Goal: Task Accomplishment & Management: Manage account settings

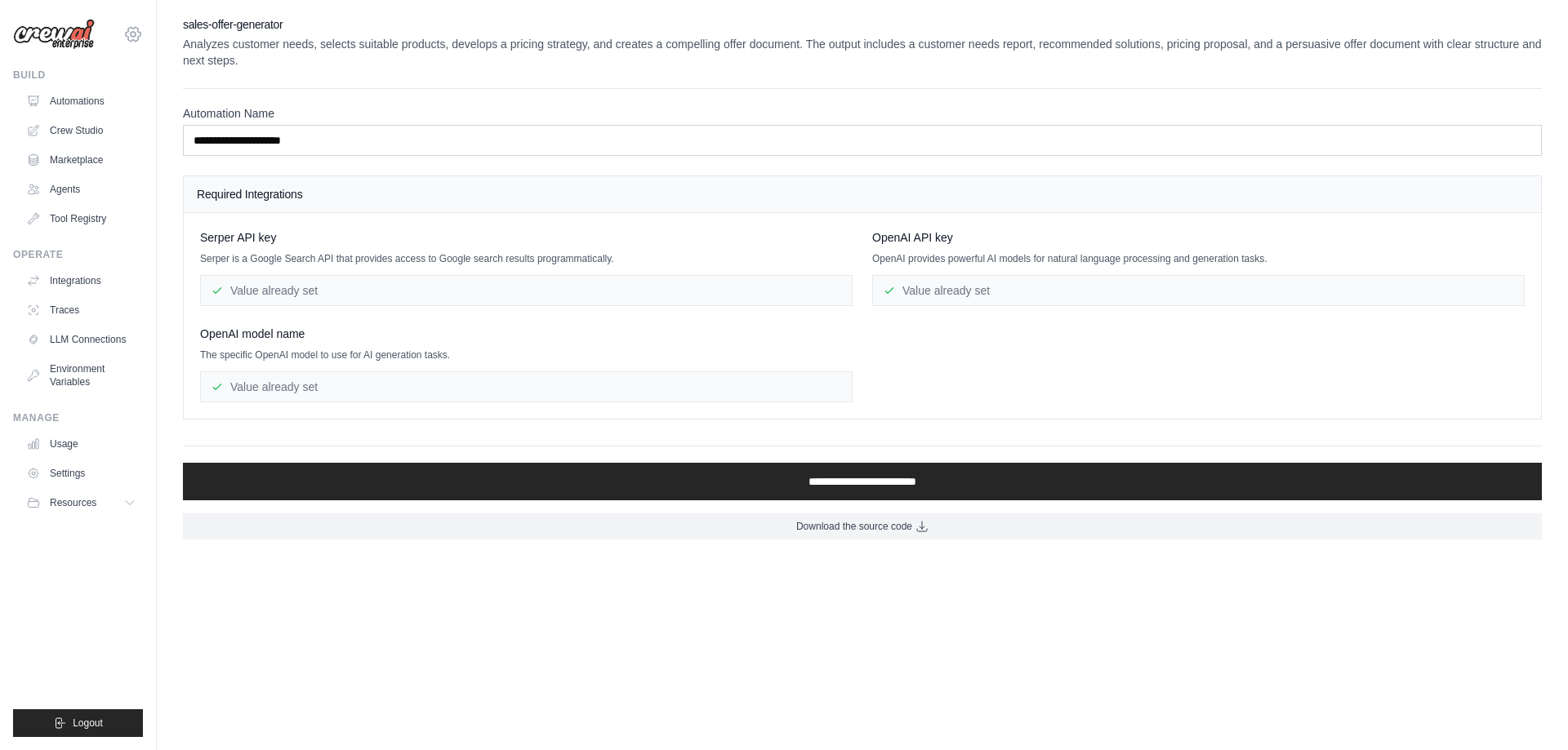
click at [131, 31] on icon at bounding box center [133, 35] width 20 height 20
click at [104, 103] on link "Settings" at bounding box center [132, 111] width 143 height 30
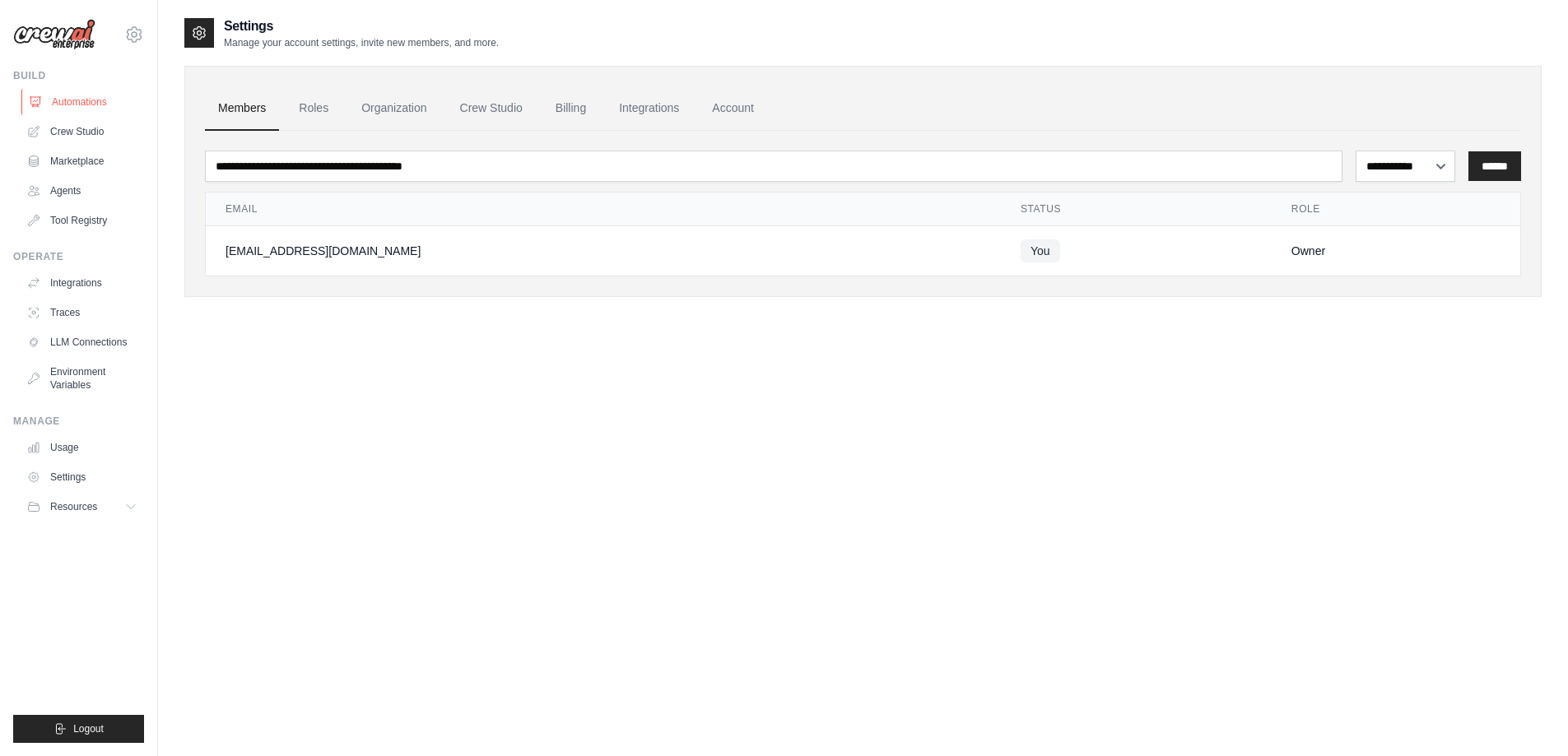
click at [72, 105] on link "Automations" at bounding box center [83, 102] width 125 height 26
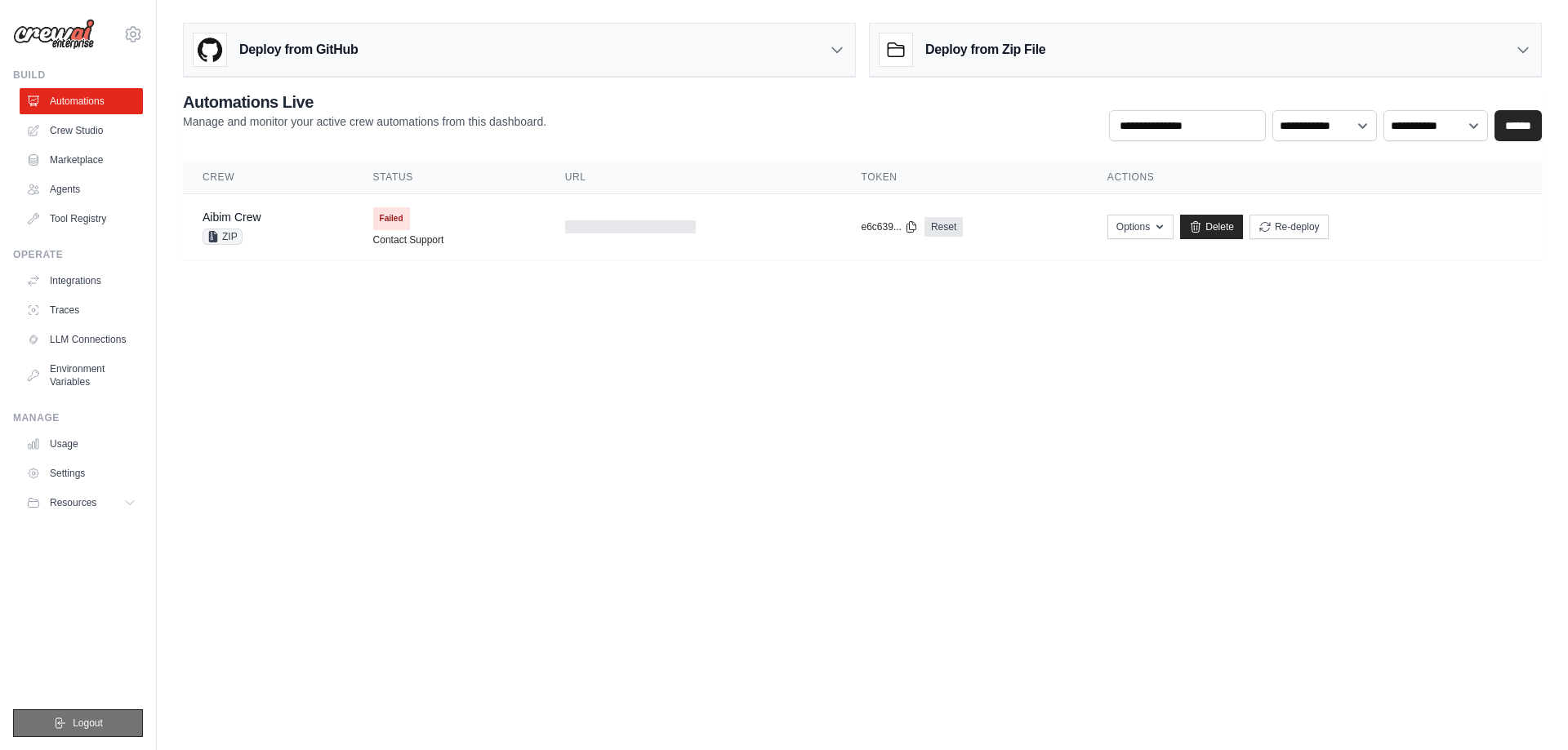
click at [105, 723] on button "Logout" at bounding box center [77, 723] width 130 height 28
click at [100, 720] on span "Logout" at bounding box center [88, 722] width 31 height 13
click at [92, 129] on link "Crew Studio" at bounding box center [82, 130] width 124 height 26
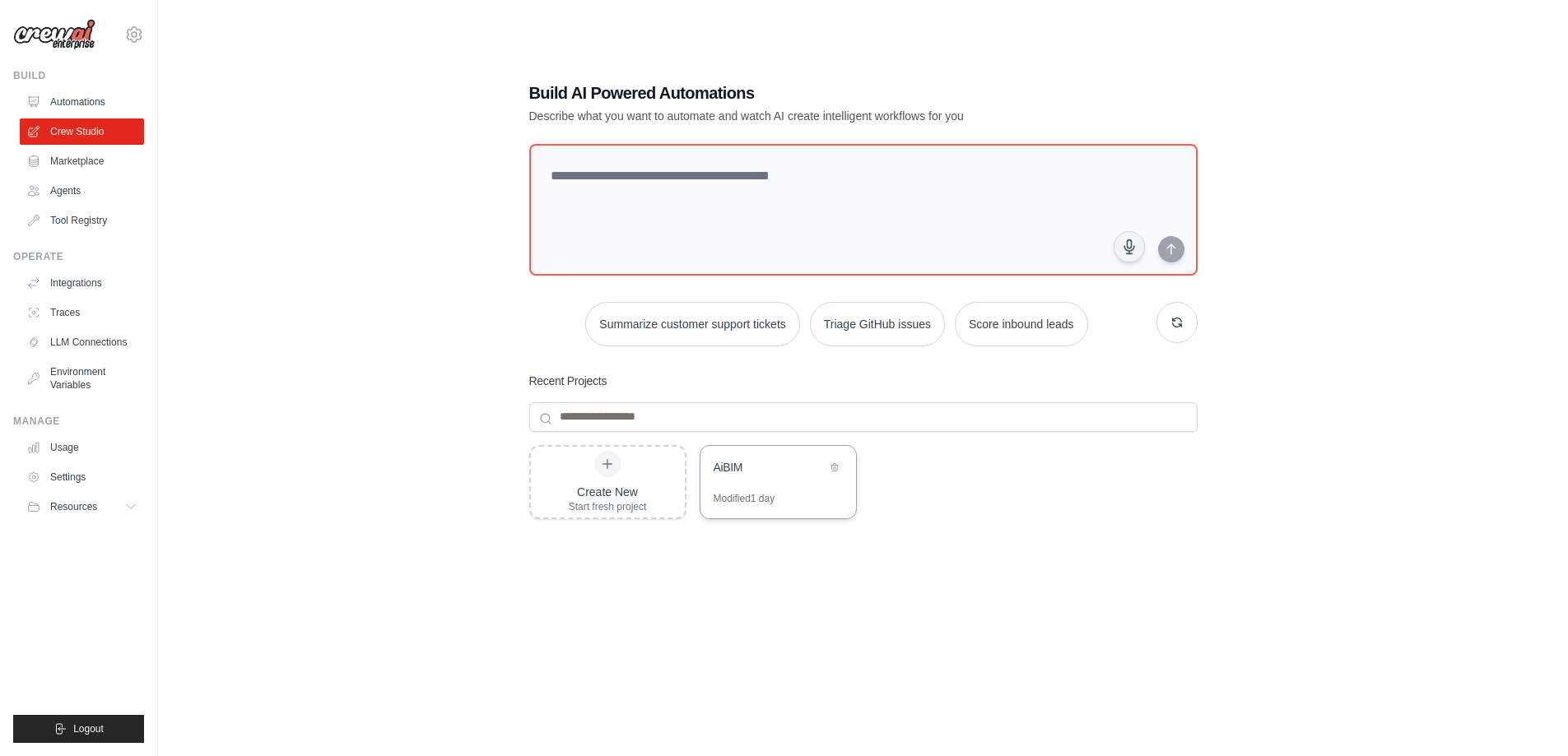
click at [782, 486] on div "AiBIM" at bounding box center [778, 469] width 155 height 46
click at [74, 102] on link "Automations" at bounding box center [83, 102] width 125 height 26
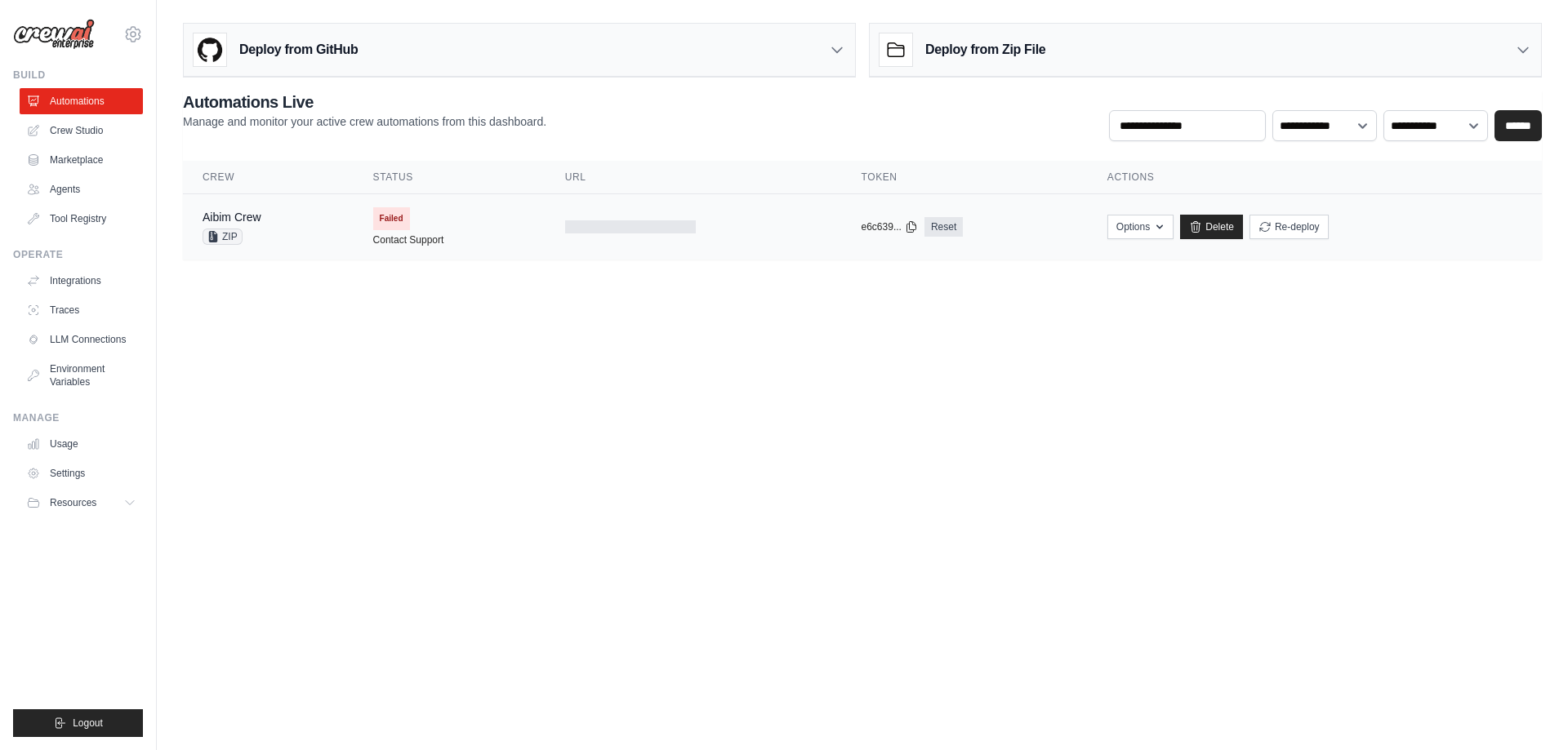
click at [276, 225] on div "Aibim Crew ZIP" at bounding box center [268, 227] width 131 height 36
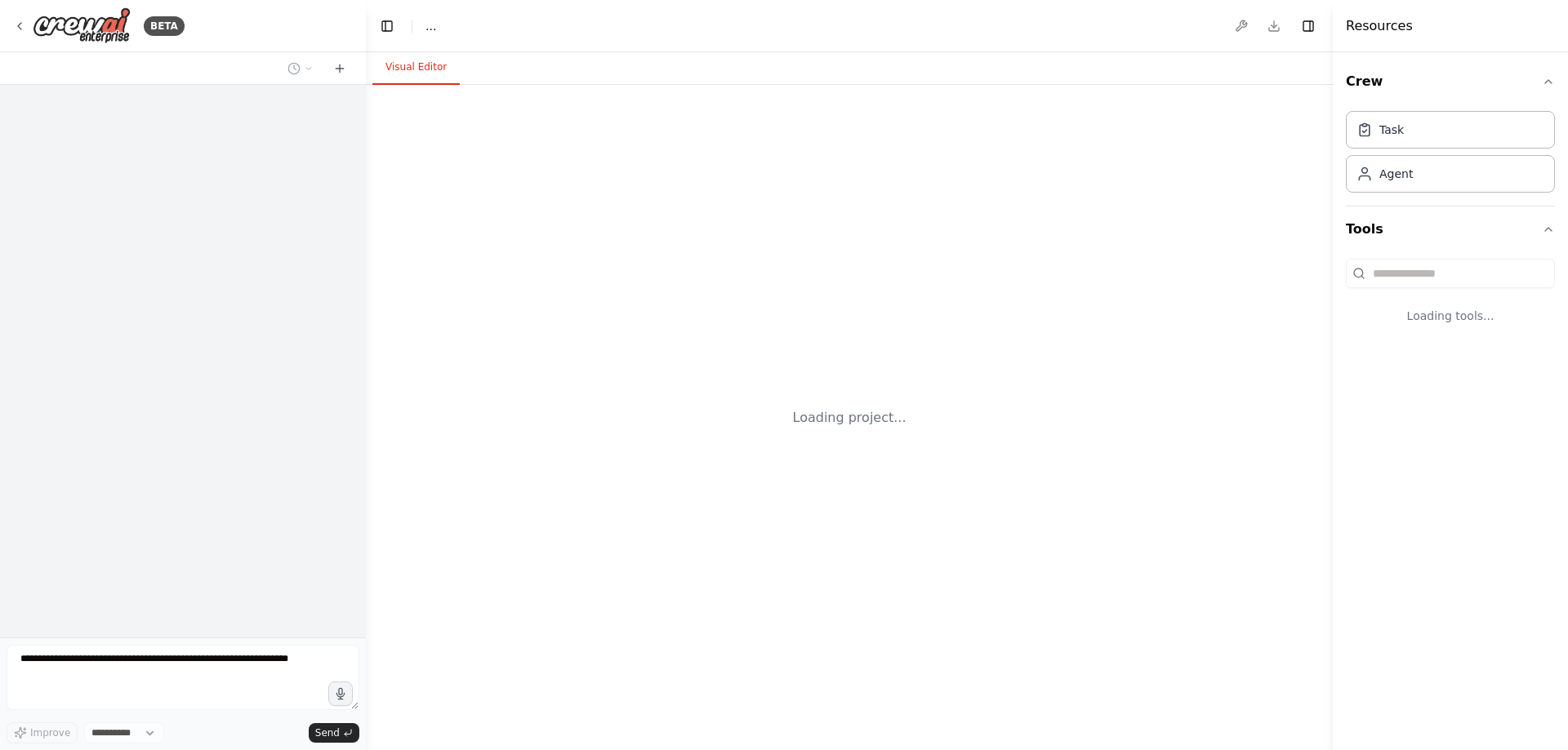
select select "****"
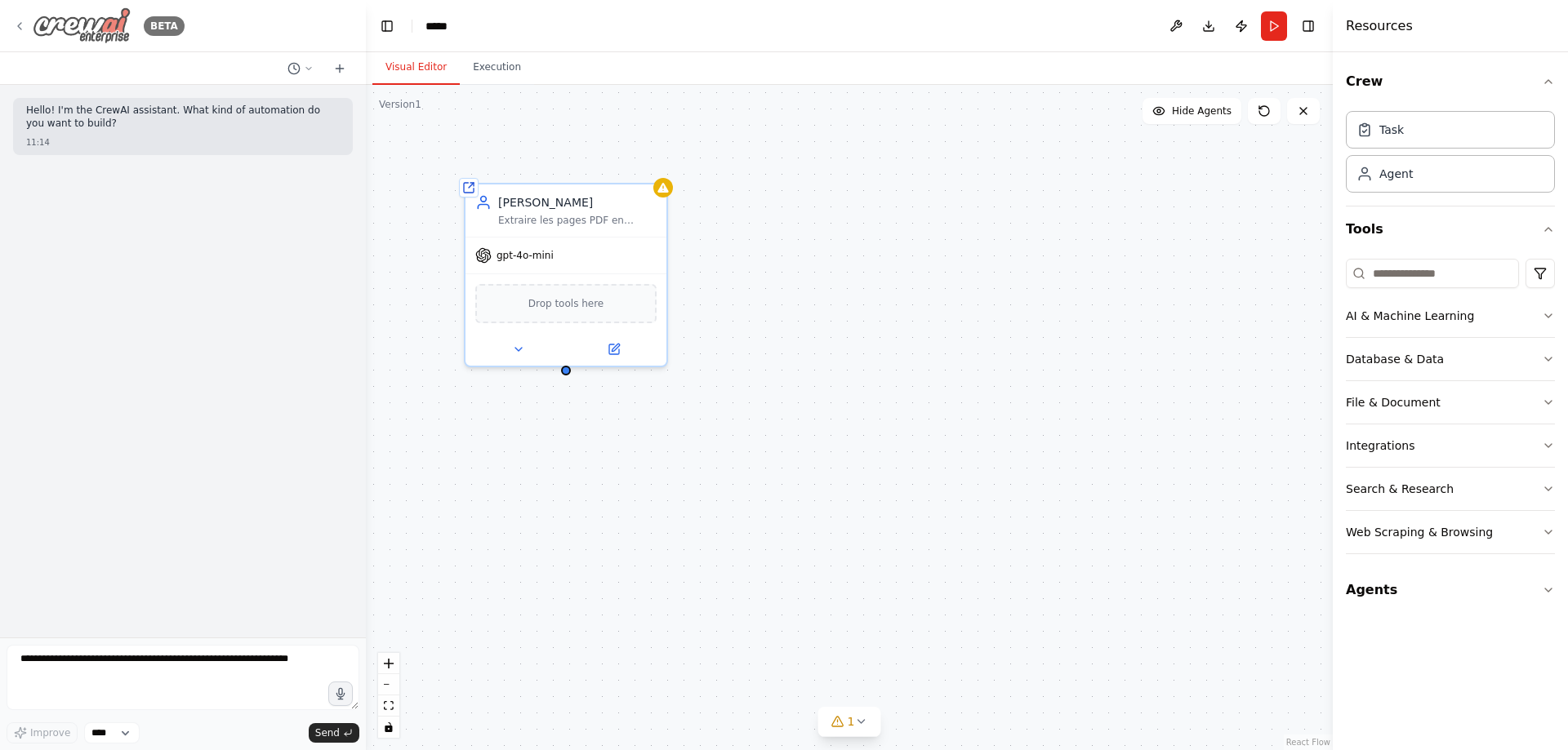
click at [65, 33] on img at bounding box center [81, 25] width 98 height 37
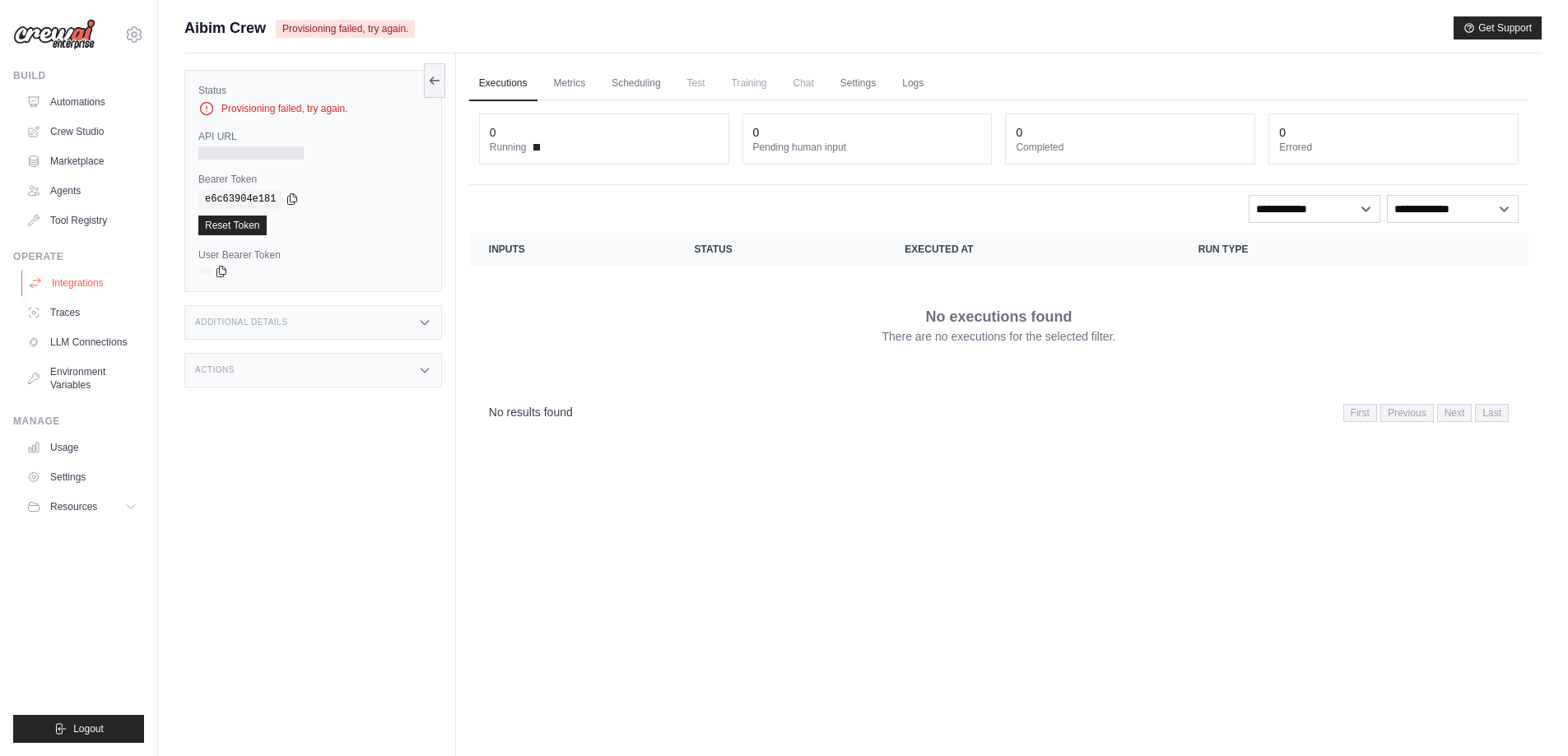
click at [96, 282] on link "Integrations" at bounding box center [83, 283] width 125 height 26
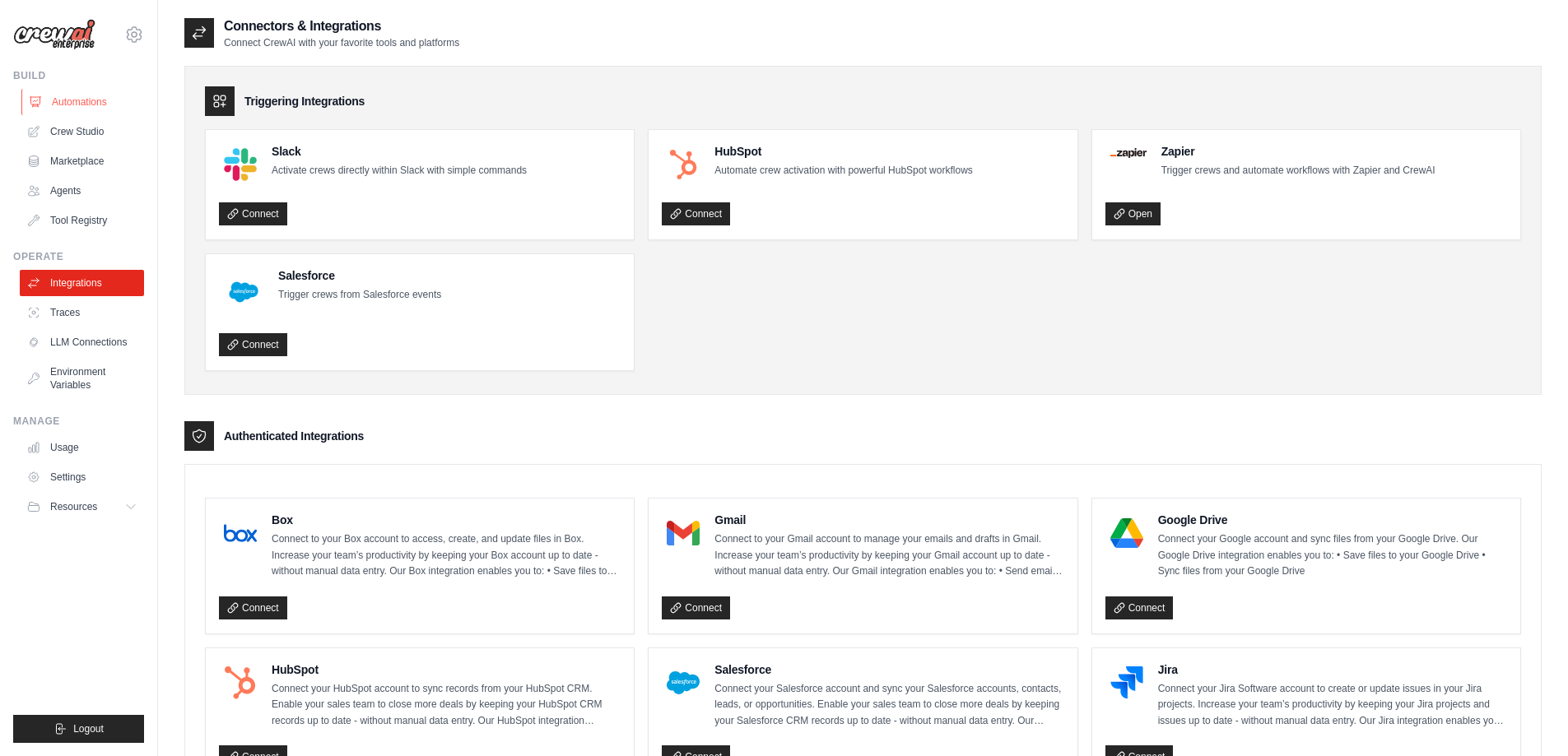
click at [93, 99] on link "Automations" at bounding box center [83, 102] width 125 height 26
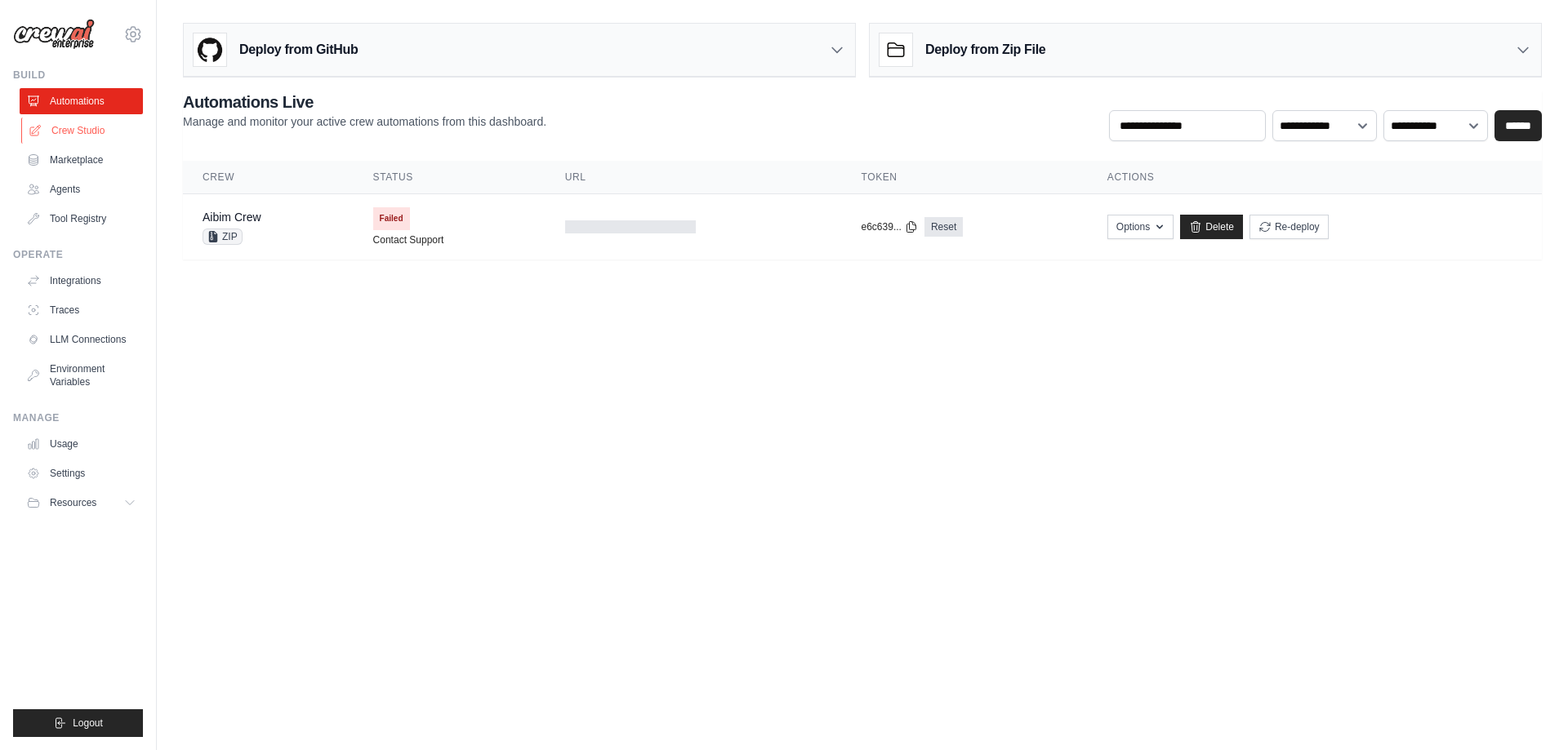
click at [100, 133] on link "Crew Studio" at bounding box center [82, 130] width 124 height 26
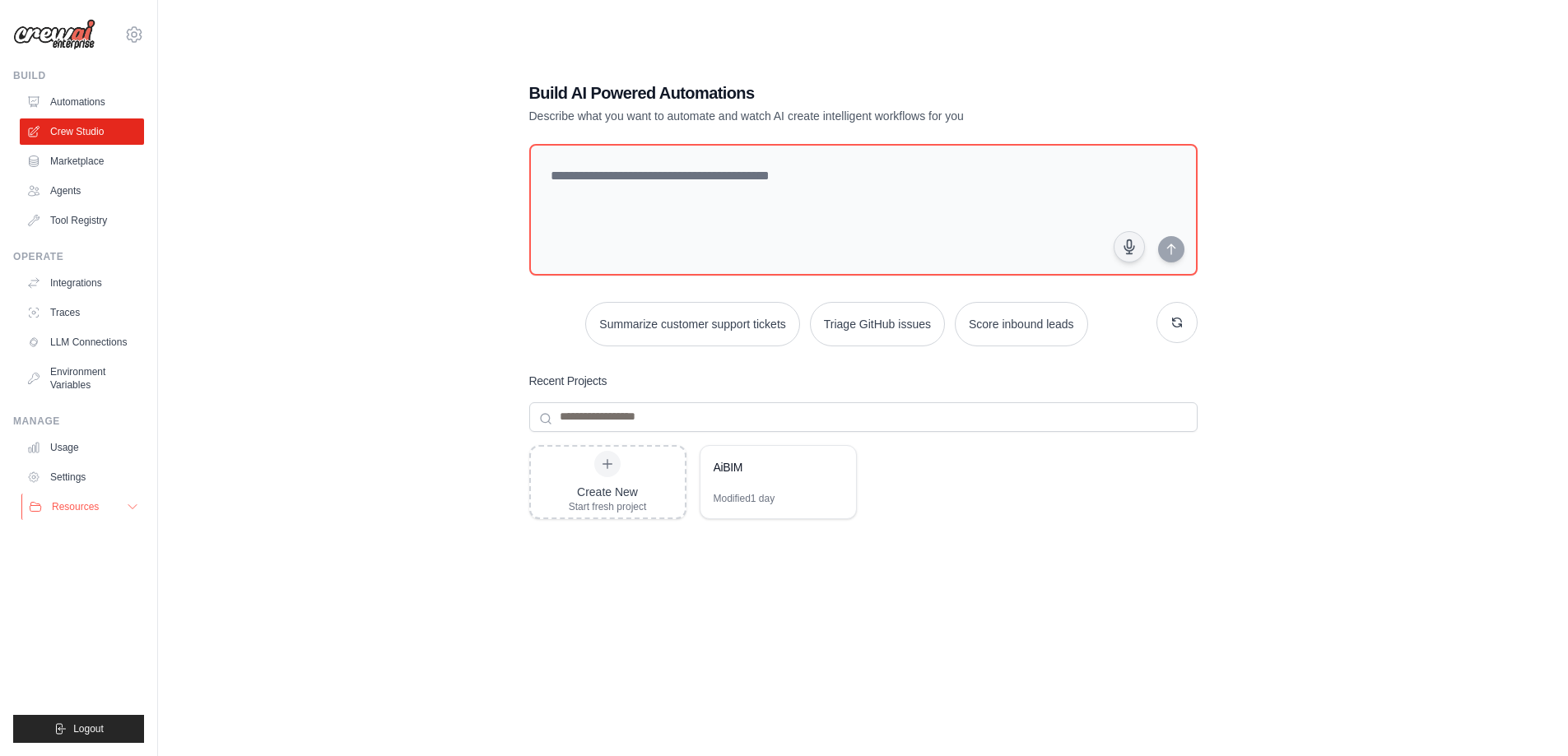
click at [112, 506] on button "Resources" at bounding box center [83, 507] width 125 height 26
click at [93, 477] on link "Settings" at bounding box center [83, 477] width 125 height 26
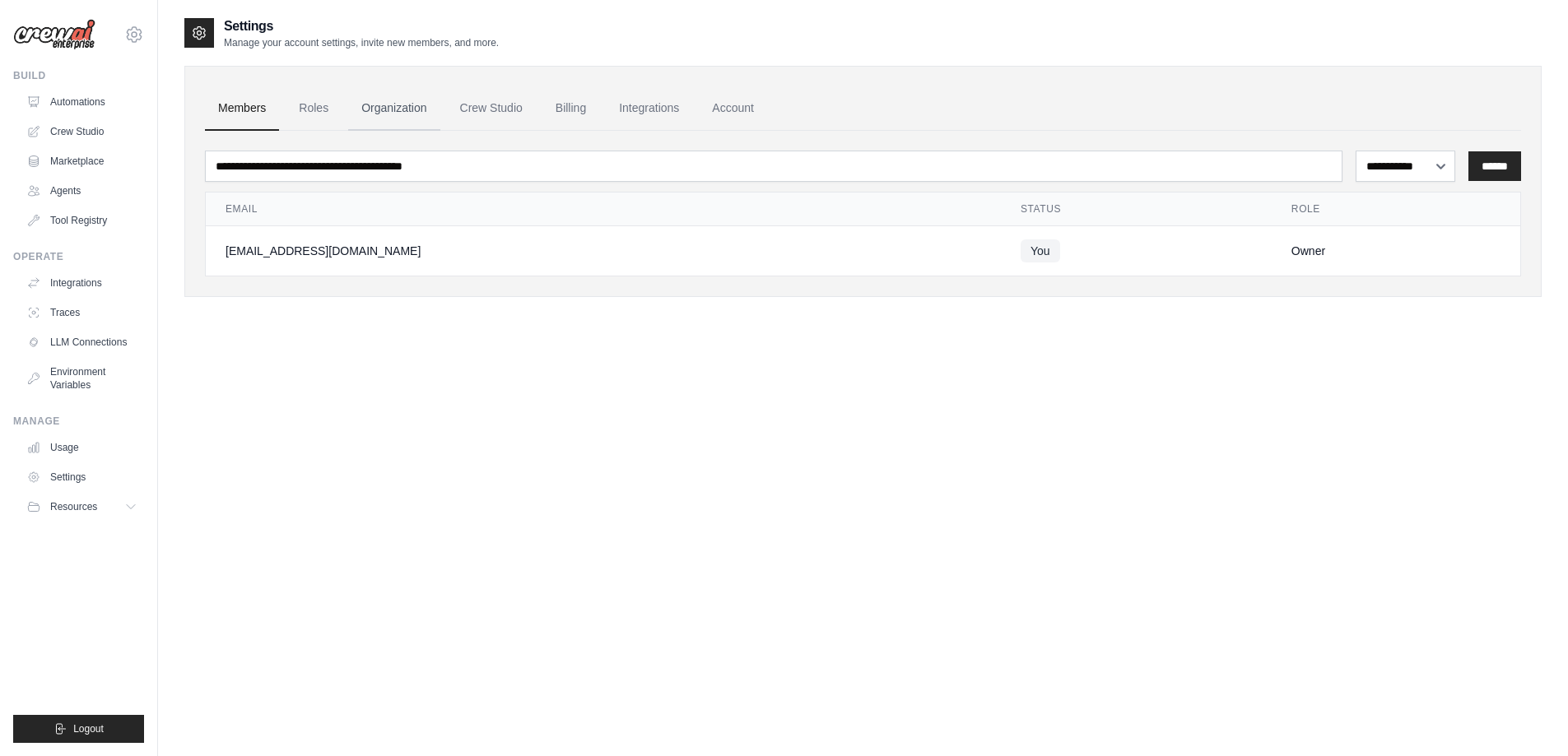
click at [378, 109] on link "Organization" at bounding box center [394, 109] width 92 height 45
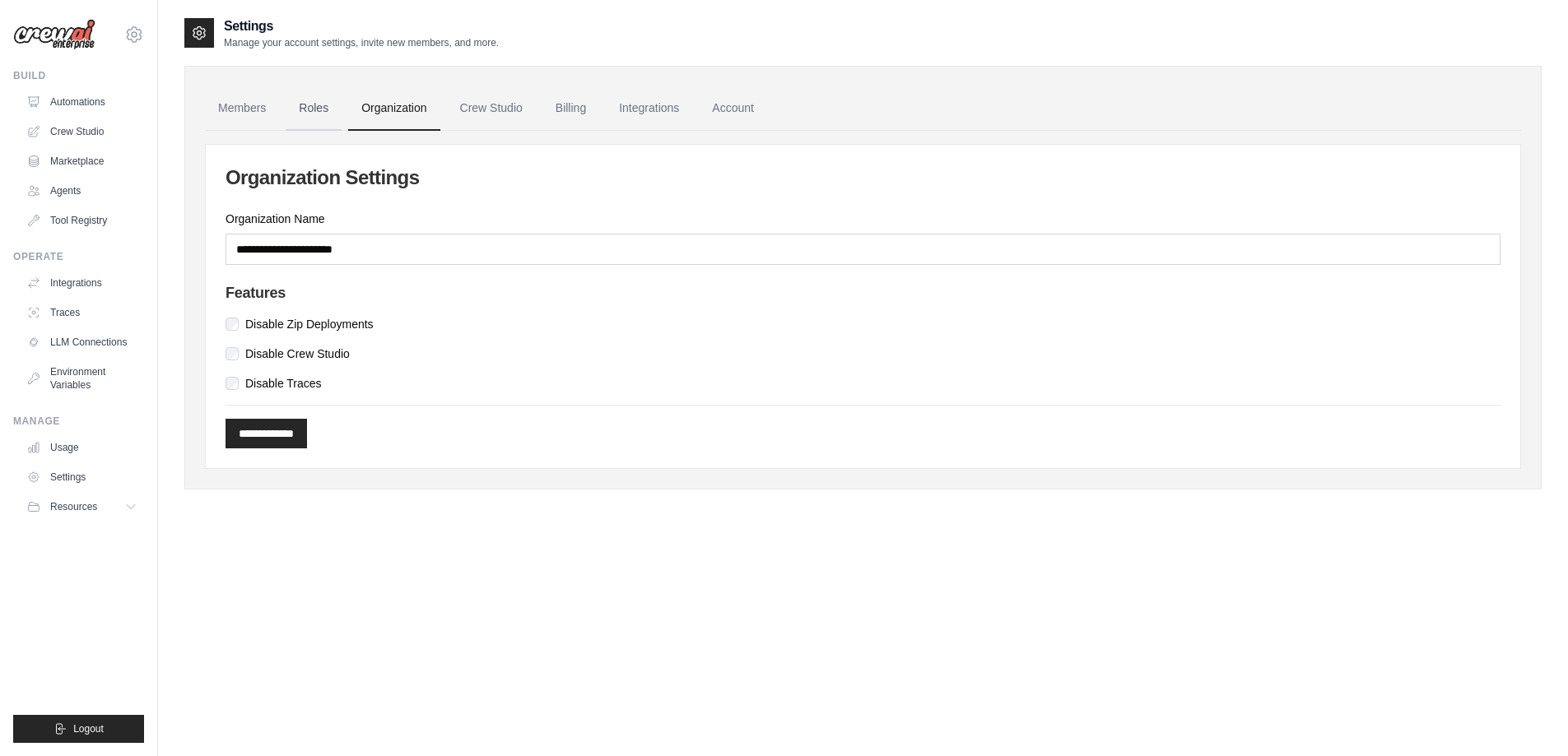
click at [316, 108] on link "Roles" at bounding box center [314, 109] width 56 height 45
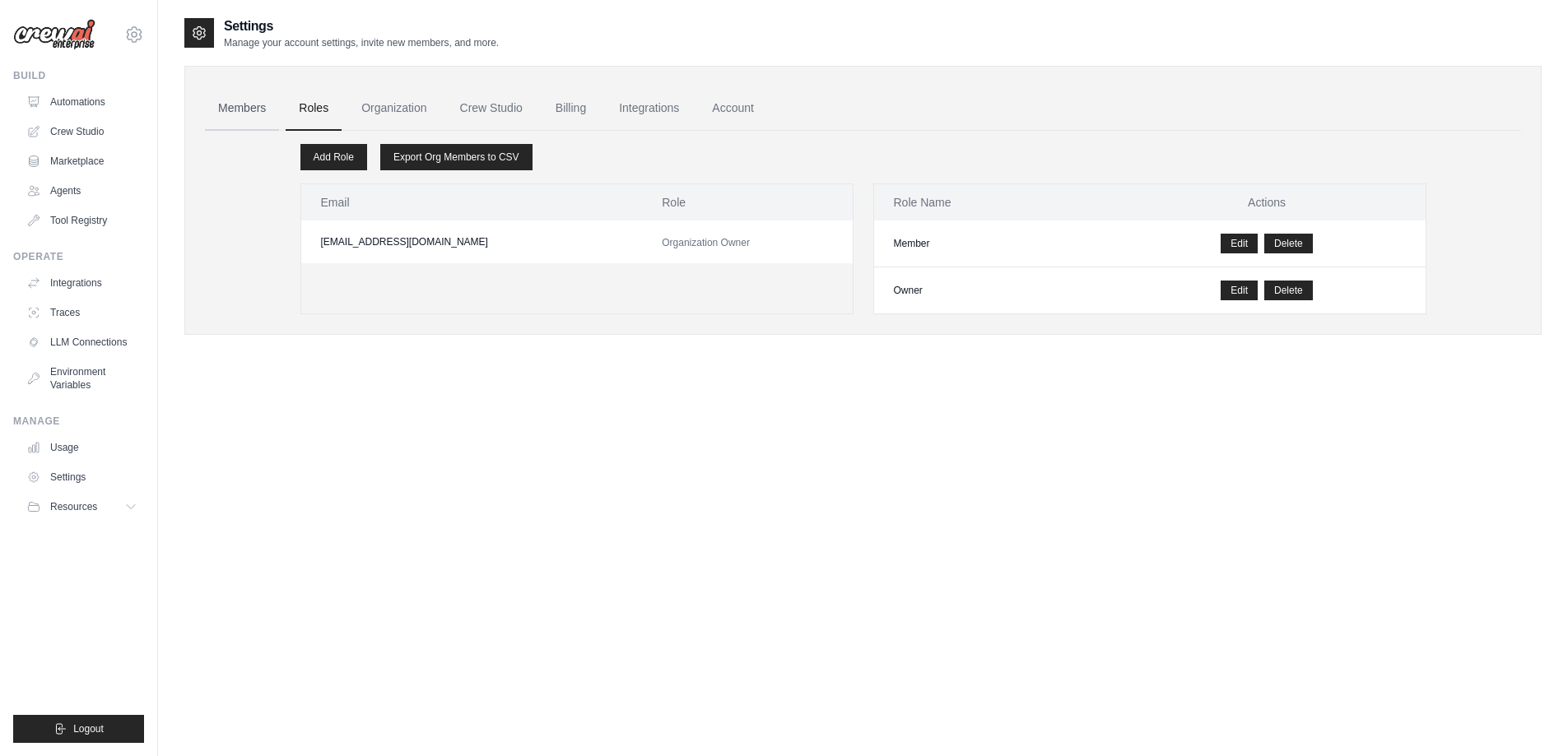
click at [242, 108] on link "Members" at bounding box center [242, 109] width 74 height 45
